Goal: Information Seeking & Learning: Learn about a topic

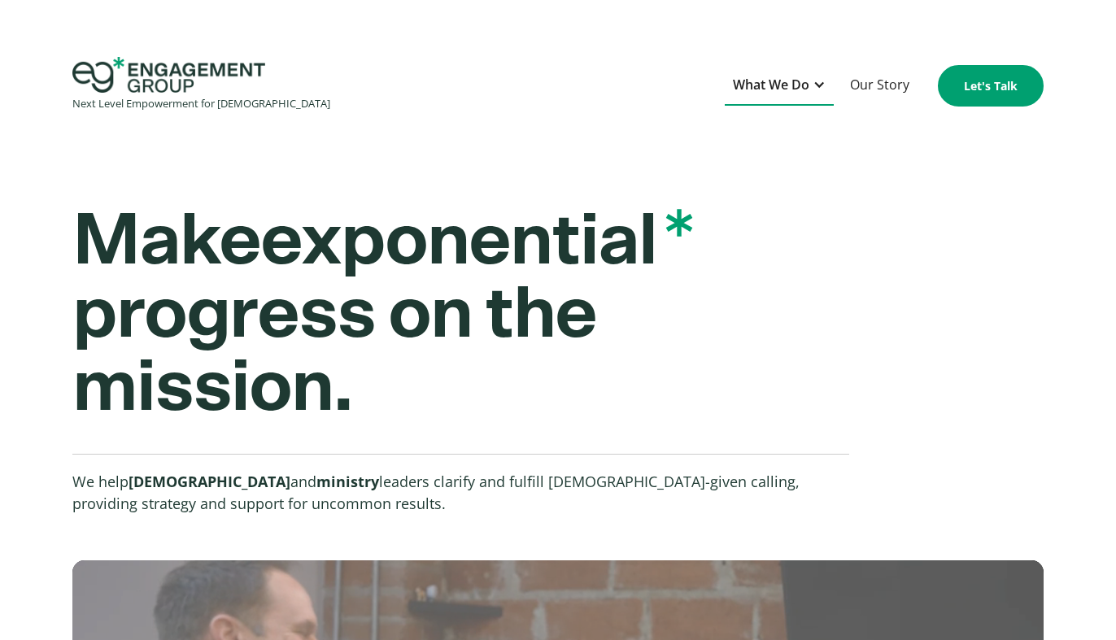
click at [776, 89] on div "What We Do" at bounding box center [771, 85] width 76 height 22
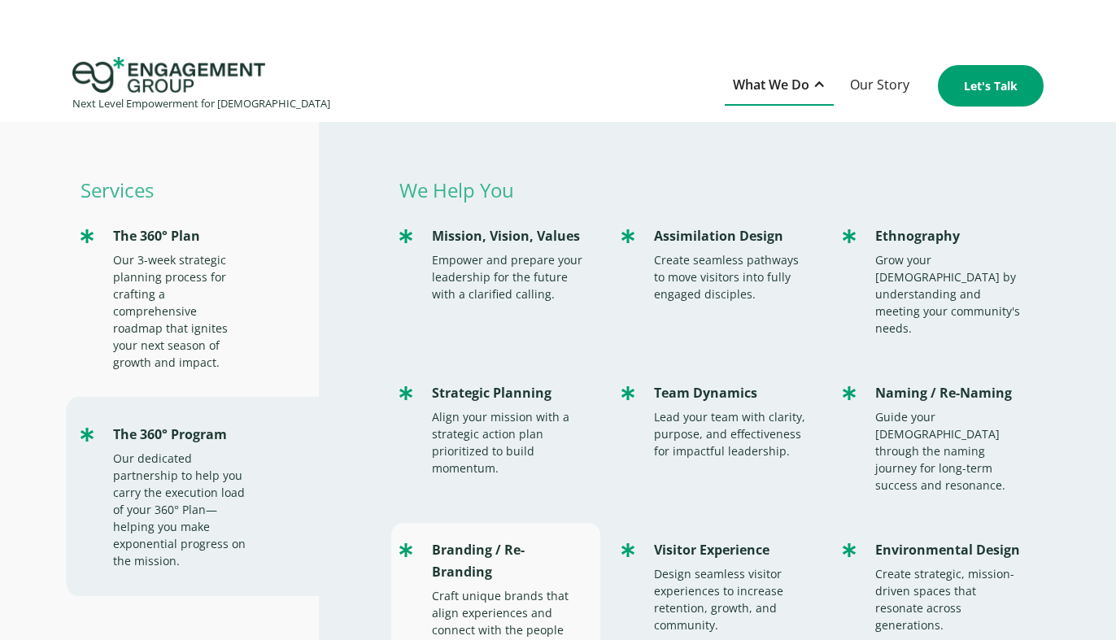
click at [486, 539] on div "Branding / Re-Branding" at bounding box center [508, 561] width 152 height 44
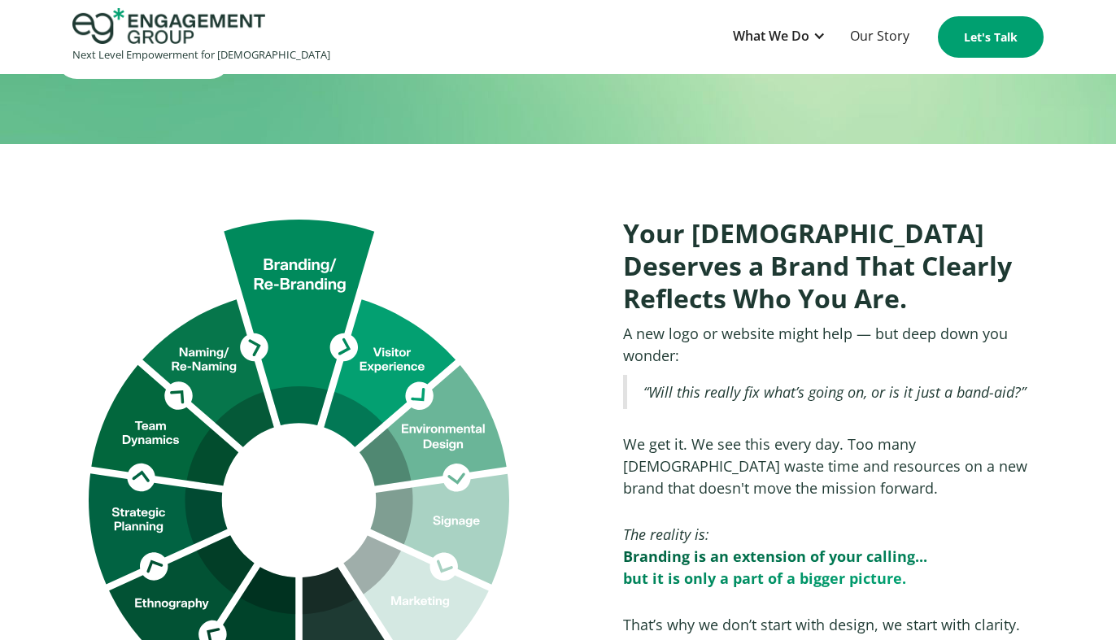
scroll to position [807, 0]
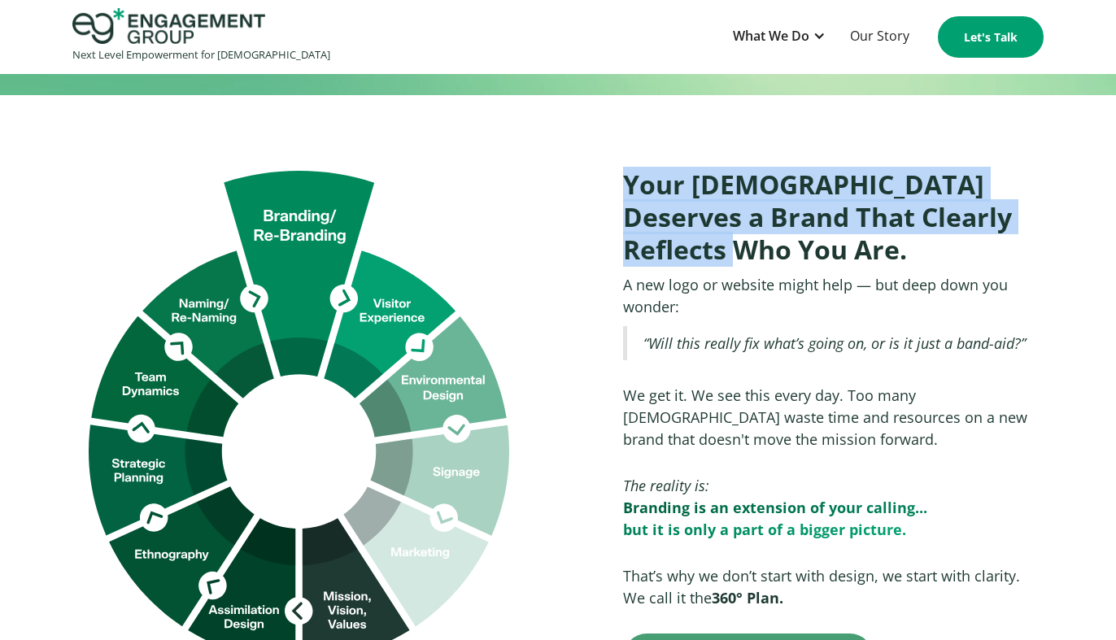
drag, startPoint x: 621, startPoint y: 126, endPoint x: 691, endPoint y: 204, distance: 104.8
click at [691, 204] on div "Your [DEMOGRAPHIC_DATA] Deserves a Brand That Clearly Reflects Who You Are. A n…" at bounding box center [825, 417] width 437 height 530
copy h2 "Your [DEMOGRAPHIC_DATA] Deserves a Brand That Clearly Reflects Who You Are."
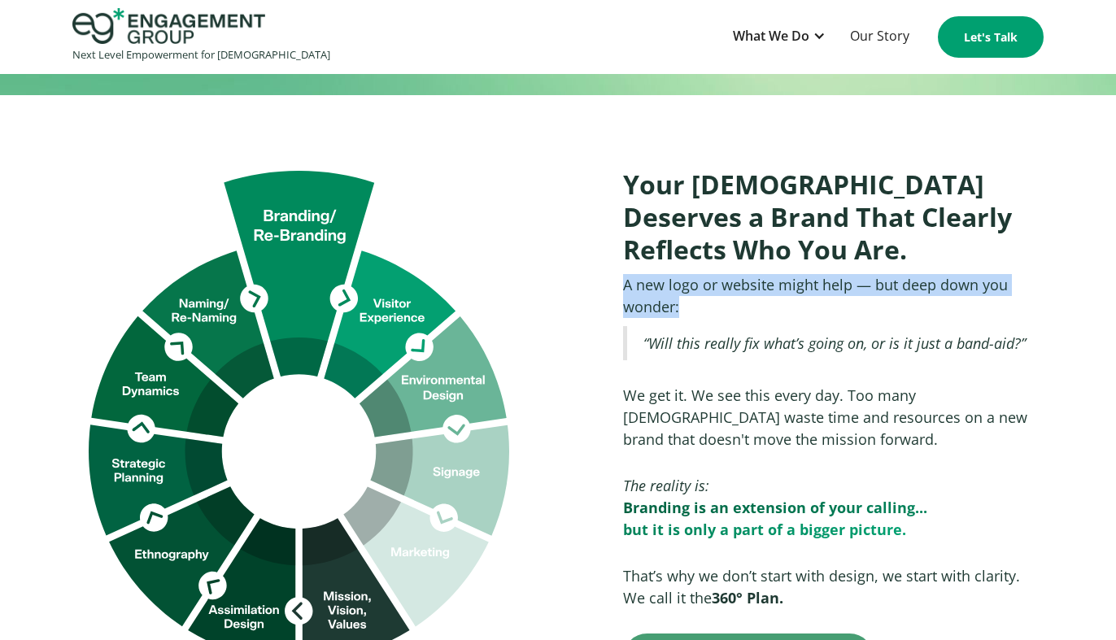
drag, startPoint x: 623, startPoint y: 230, endPoint x: 691, endPoint y: 245, distance: 69.1
click at [691, 274] on p "A new logo or website might help — but deep down you wonder: ‍" at bounding box center [833, 296] width 421 height 44
copy p "A new logo or website might help — but deep down you wonder: ‍"
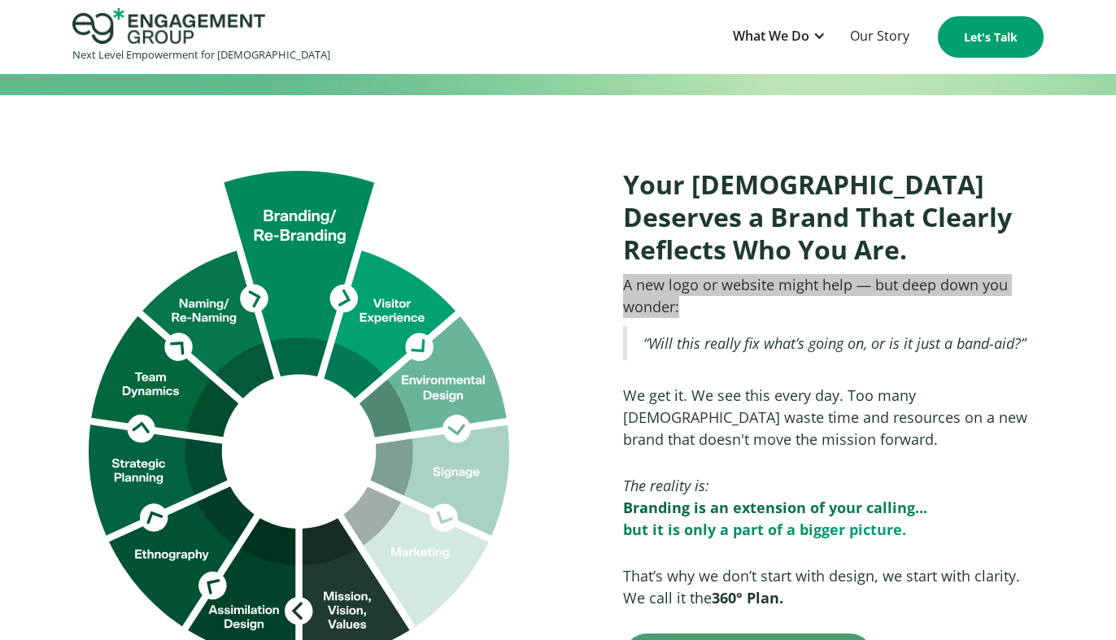
scroll to position [0, 0]
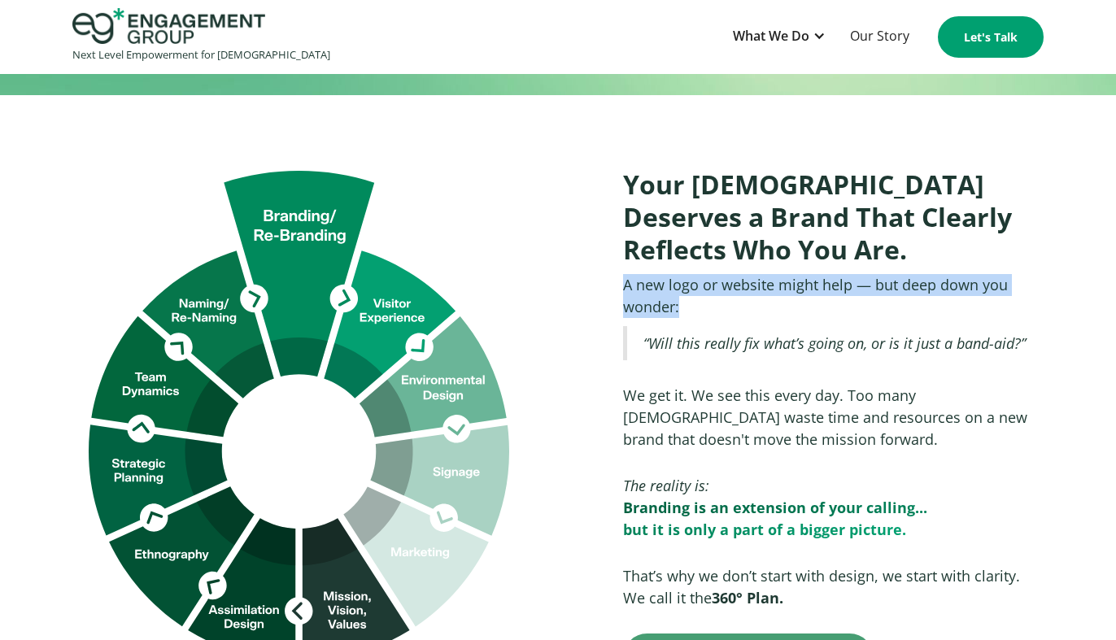
click at [635, 274] on p "A new logo or website might help — but deep down you wonder: ‍" at bounding box center [833, 296] width 421 height 44
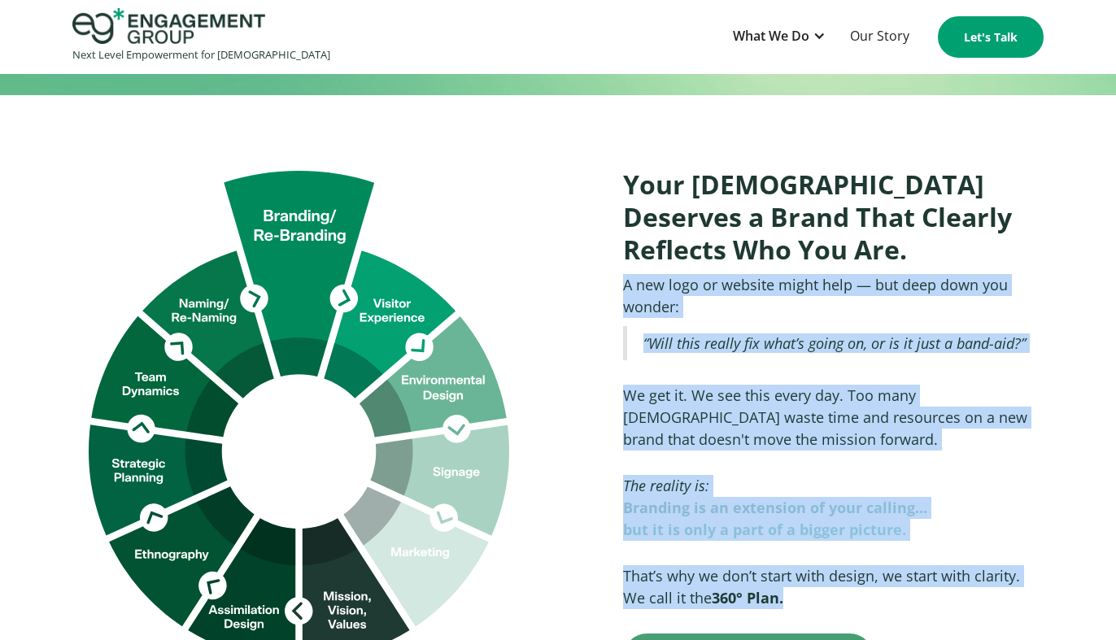
drag, startPoint x: 625, startPoint y: 226, endPoint x: 762, endPoint y: 538, distance: 341.3
click at [762, 538] on div "Your [DEMOGRAPHIC_DATA] Deserves a Brand That Clearly Reflects Who You Are. A n…" at bounding box center [825, 417] width 437 height 530
copy div "A new logo or website might help — but deep down you wonder: ‍ ‍ “Will this rea…"
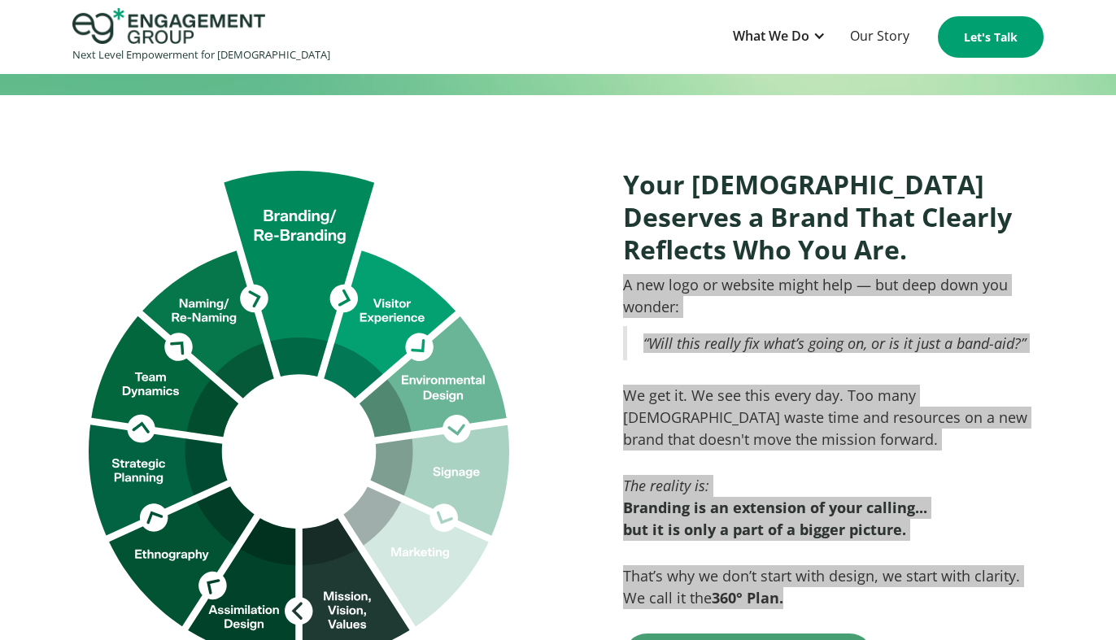
click at [1066, 367] on div "Your [DEMOGRAPHIC_DATA] Deserves a Brand That Clearly Reflects Who You Are. A n…" at bounding box center [558, 417] width 1116 height 530
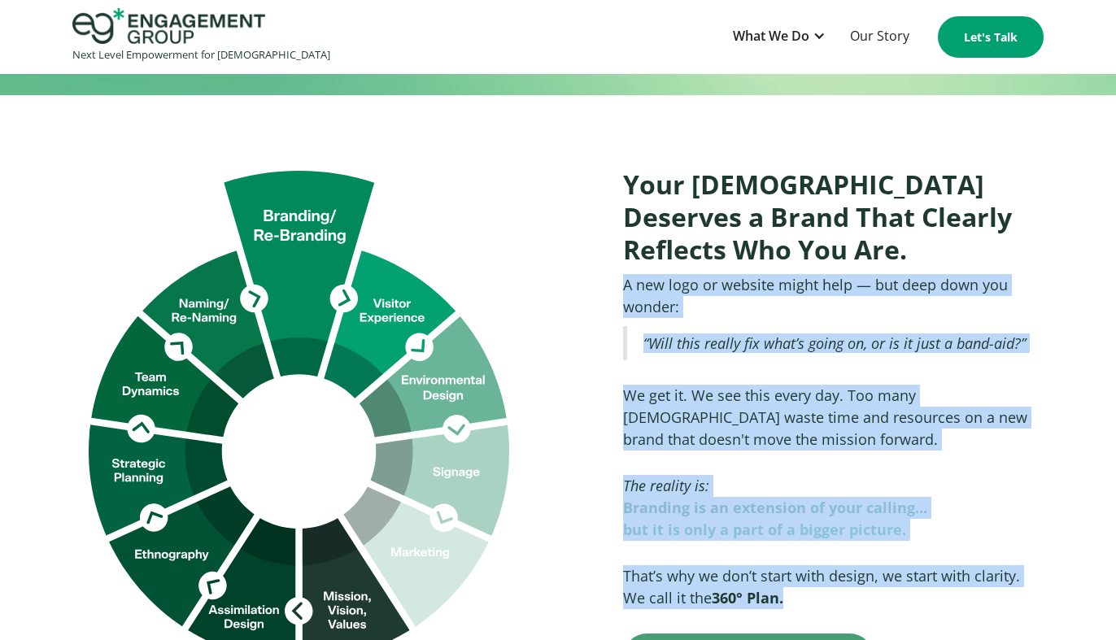
click at [903, 385] on p "We get it. We see this every day. Too many [DEMOGRAPHIC_DATA] waste time and re…" at bounding box center [833, 418] width 421 height 66
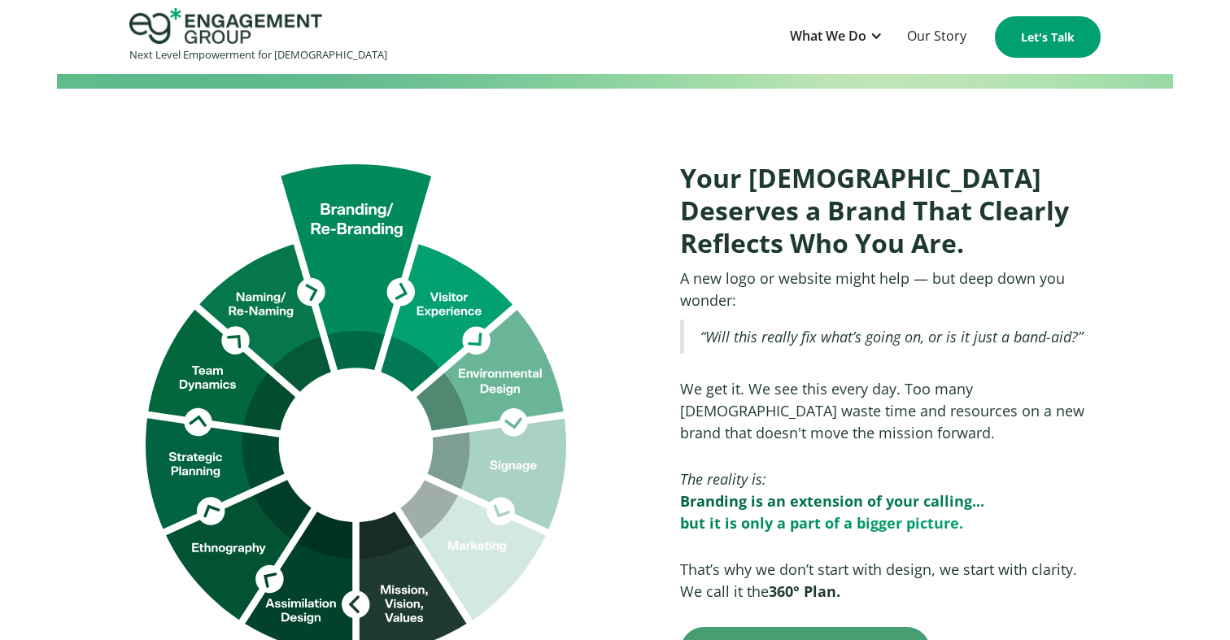
scroll to position [813, 0]
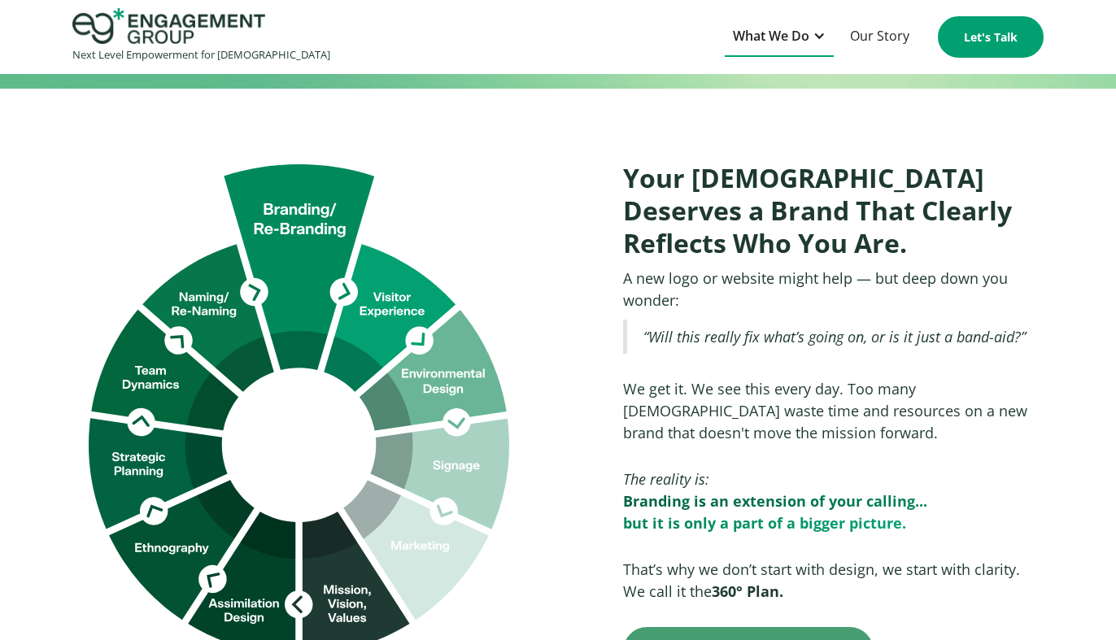
click at [791, 38] on div "What We Do" at bounding box center [771, 36] width 76 height 22
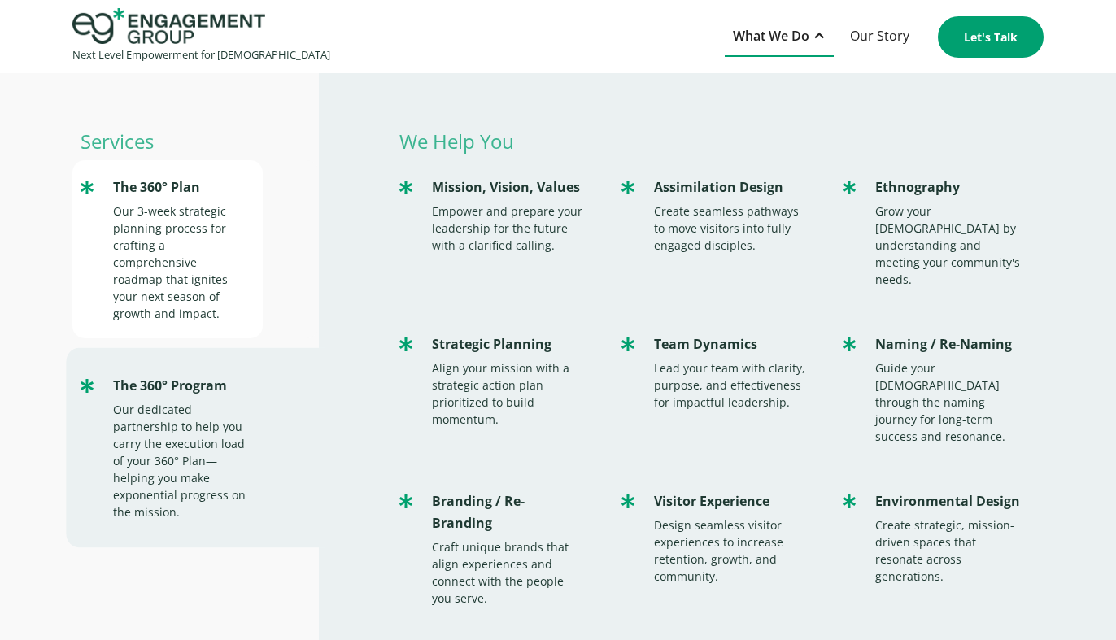
click at [206, 248] on div "Our 3-week strategic planning process for crafting a comprehensive roadmap that…" at bounding box center [179, 263] width 133 height 120
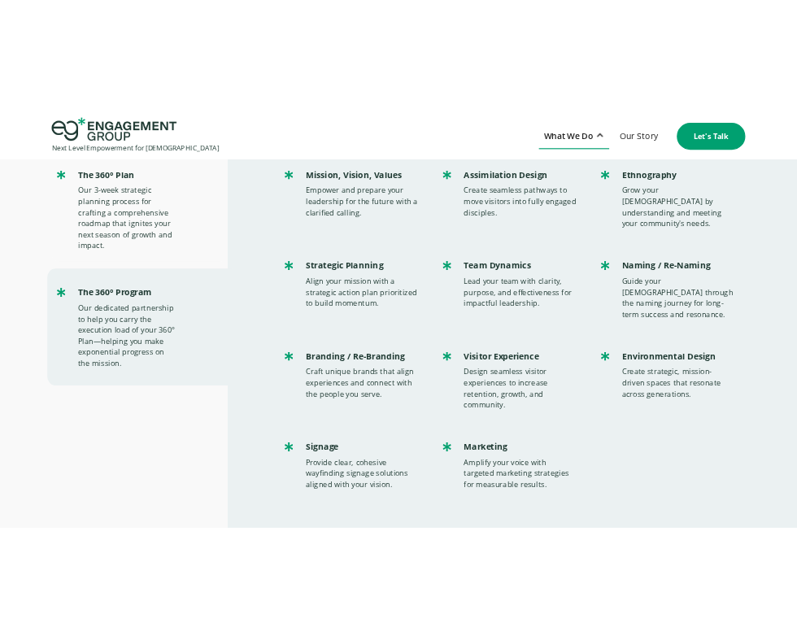
scroll to position [89, 0]
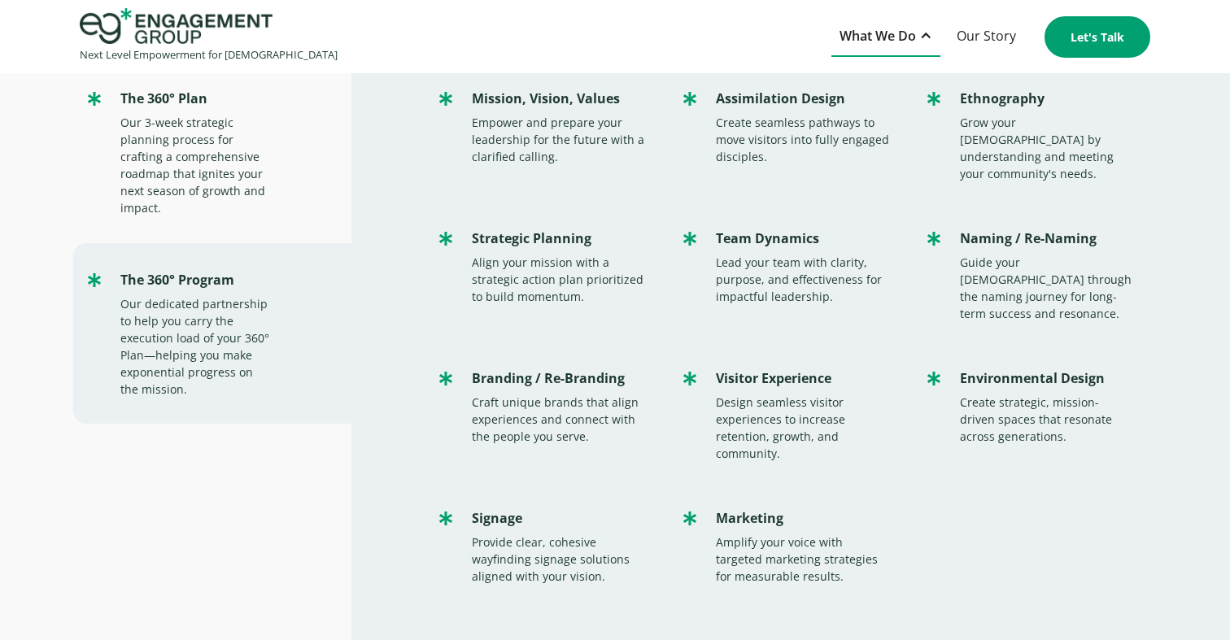
click at [873, 55] on div "What We Do" at bounding box center [885, 37] width 109 height 40
